Goal: Information Seeking & Learning: Learn about a topic

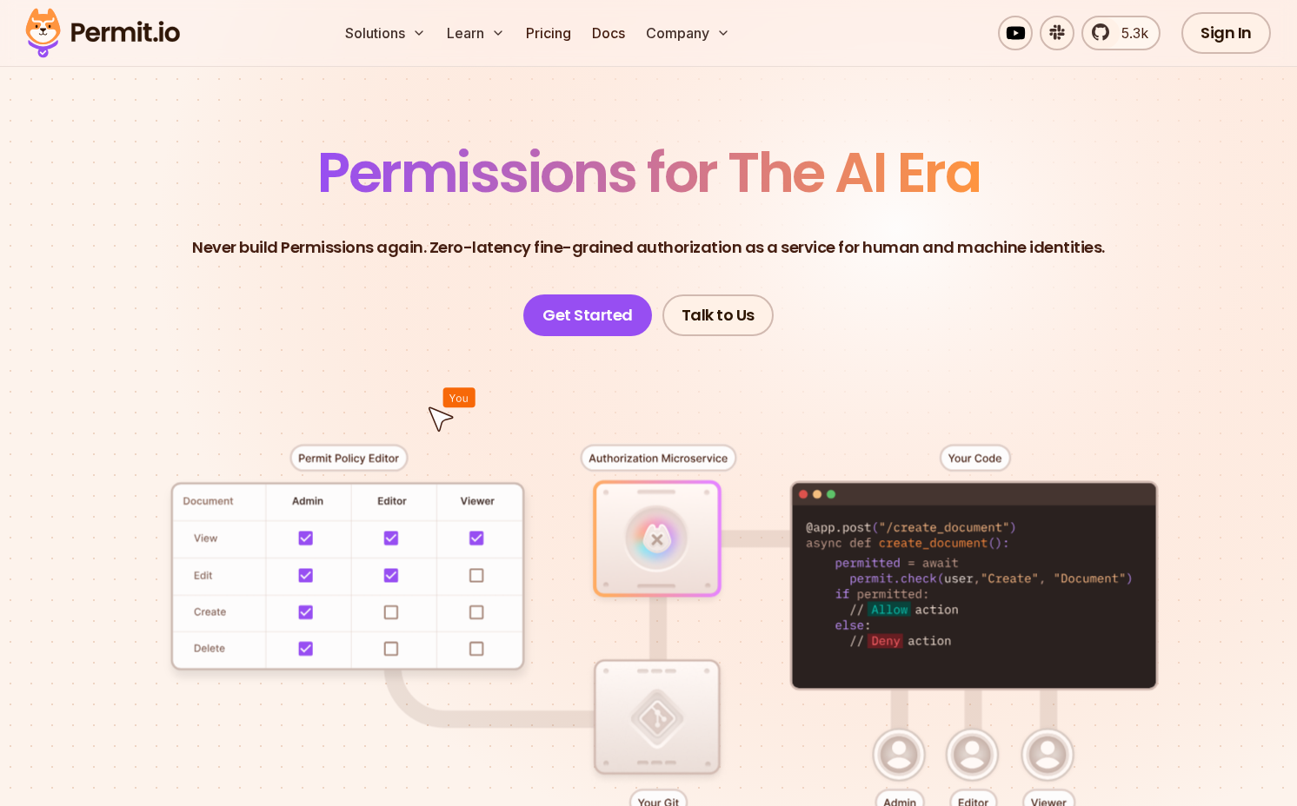
scroll to position [88, 0]
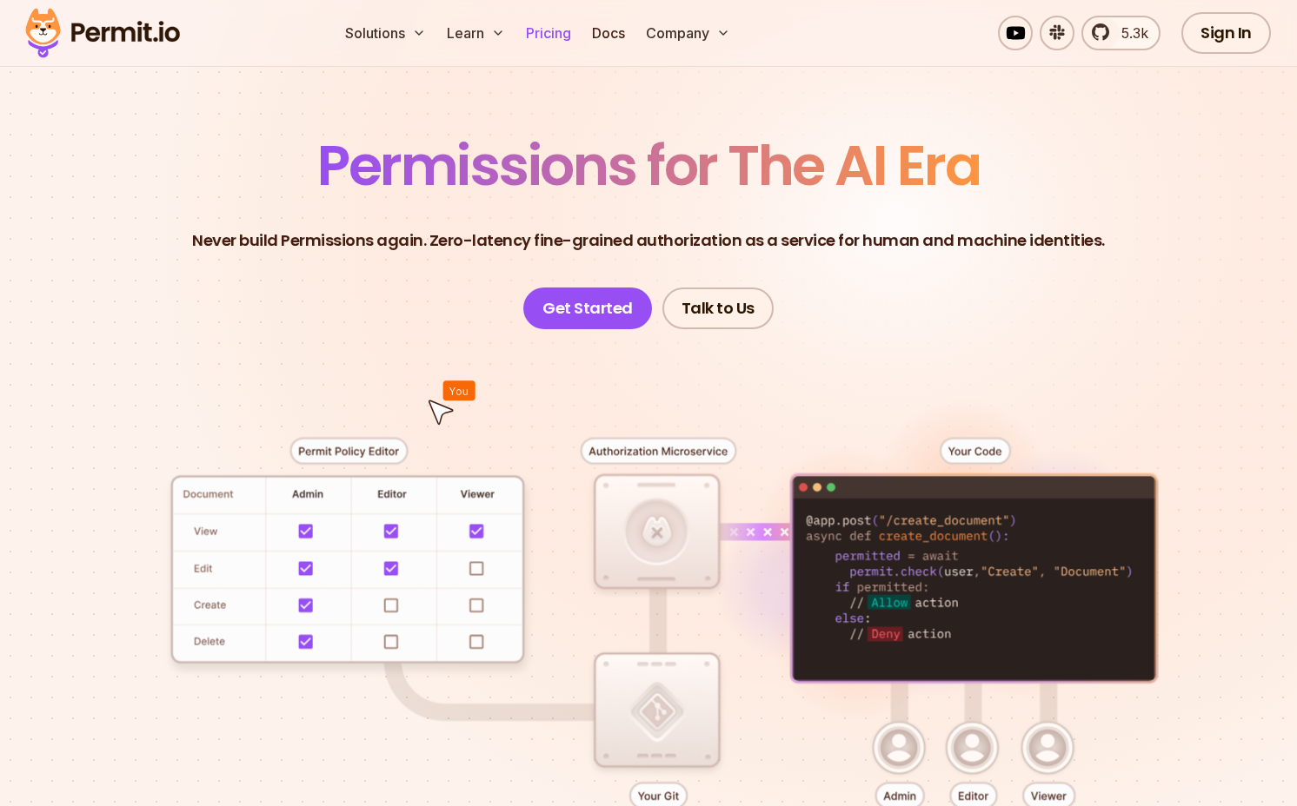
click at [533, 34] on link "Pricing" at bounding box center [548, 33] width 59 height 35
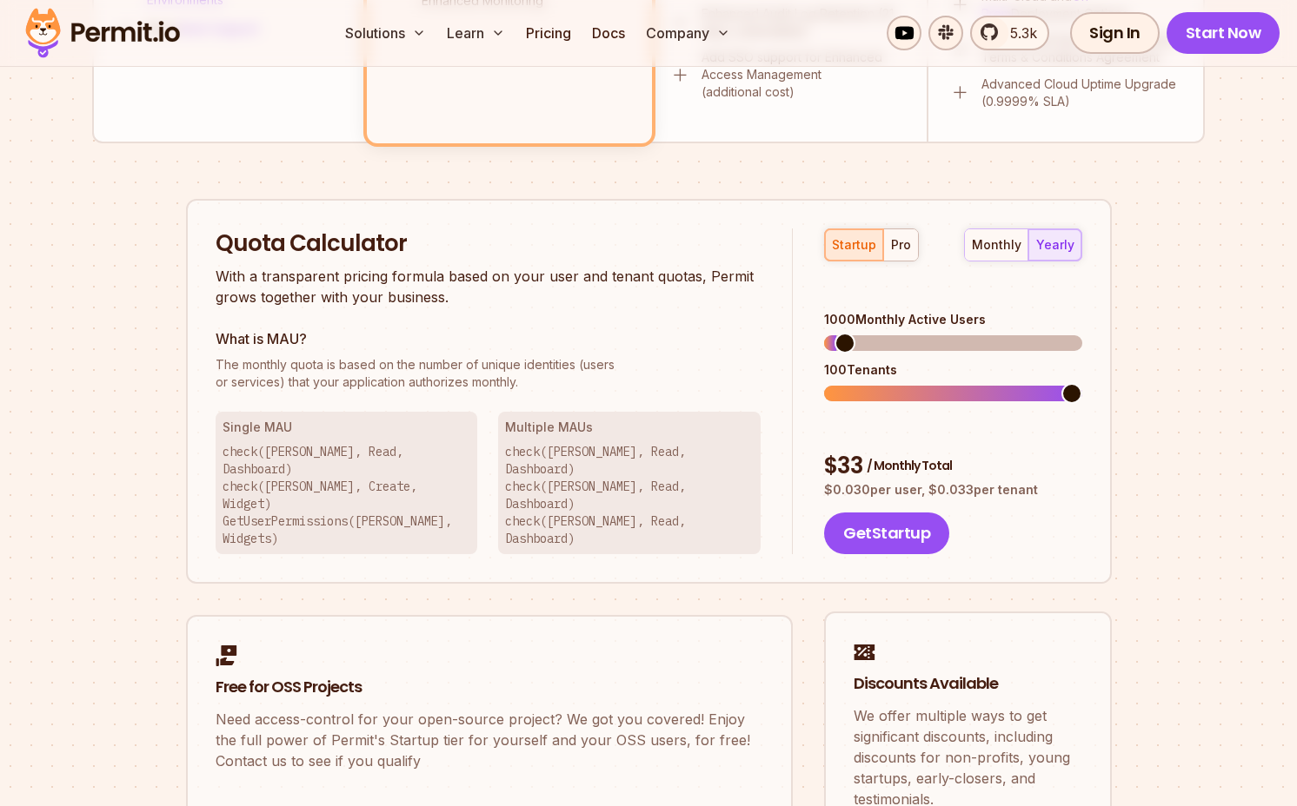
scroll to position [985, 0]
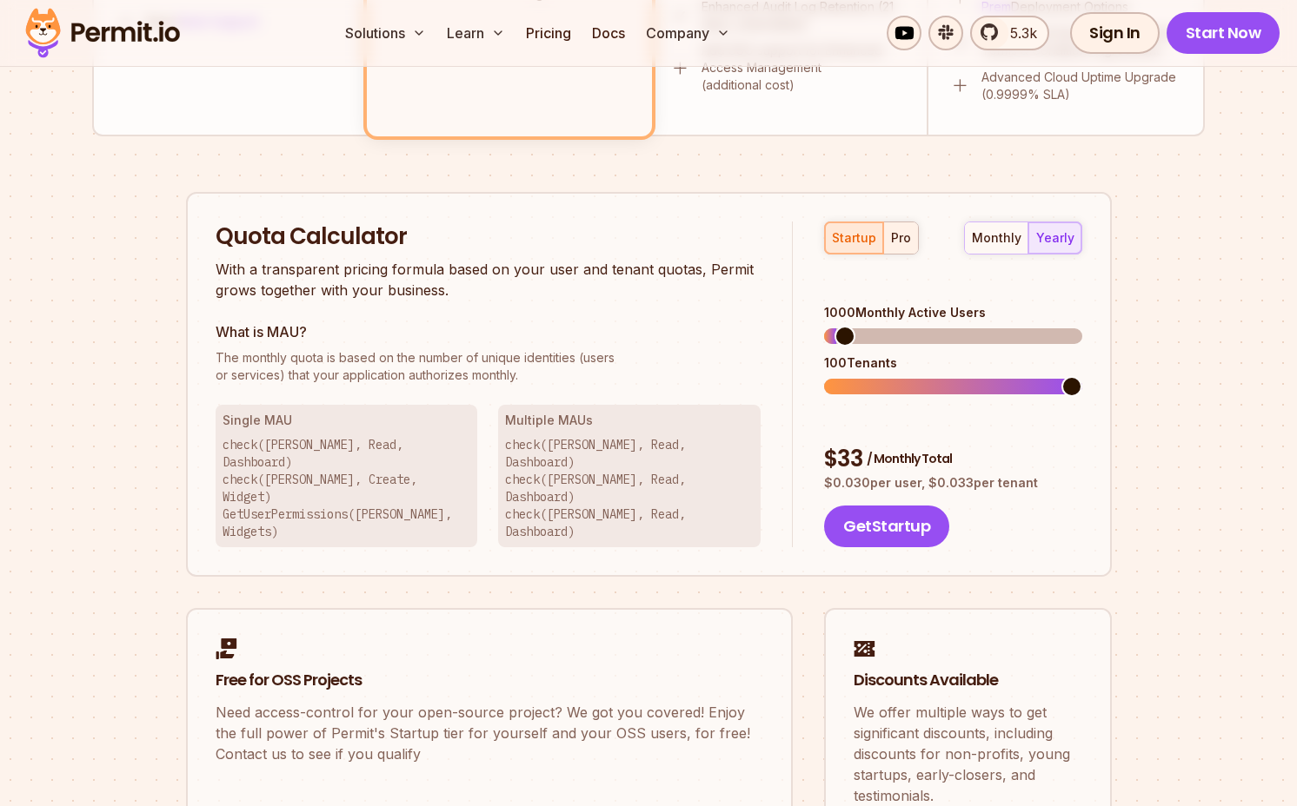
click at [903, 228] on button "pro" at bounding box center [900, 237] width 35 height 31
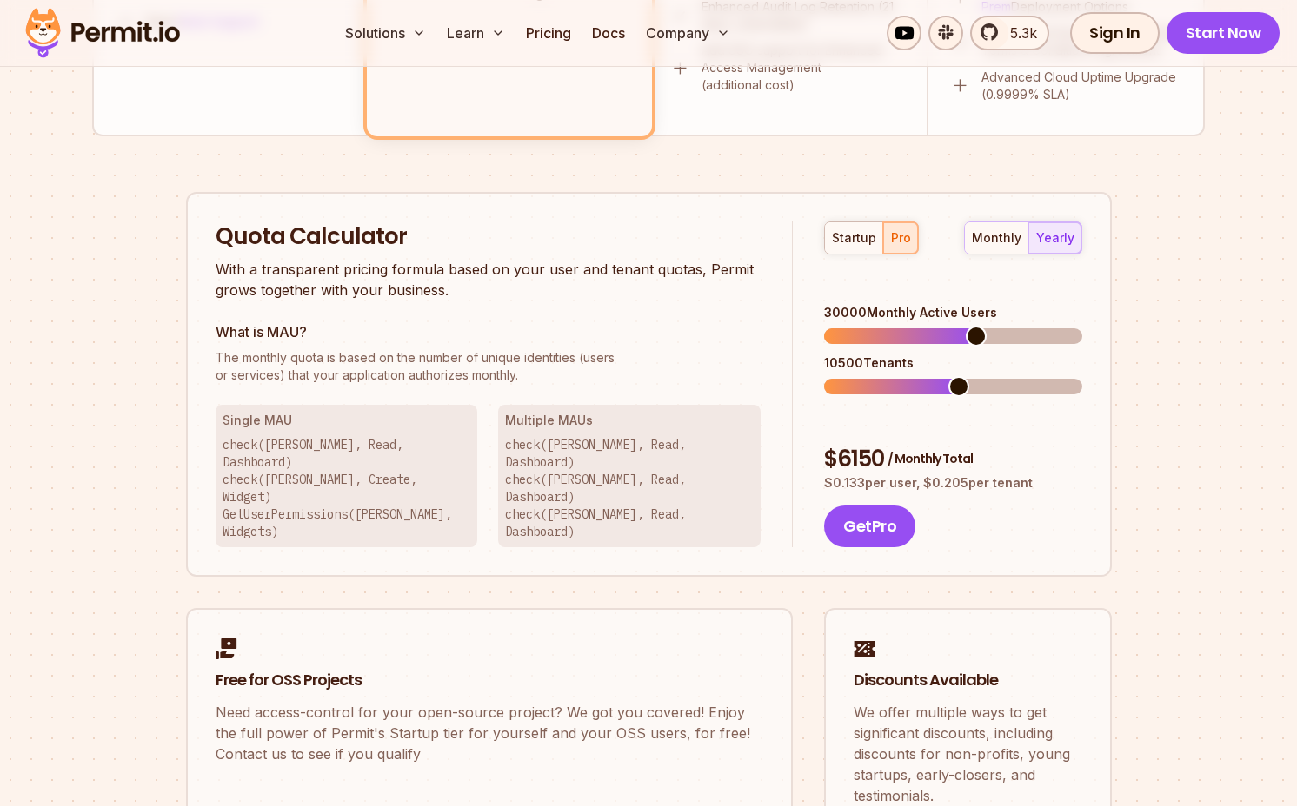
click at [978, 326] on span at bounding box center [975, 336] width 21 height 21
click at [859, 444] on div "$ 6150 / Monthly Total" at bounding box center [952, 459] width 257 height 31
click at [1007, 474] on p "$ 0.133 per user, $ 0.205 per tenant" at bounding box center [952, 482] width 257 height 17
